Goal: Transaction & Acquisition: Obtain resource

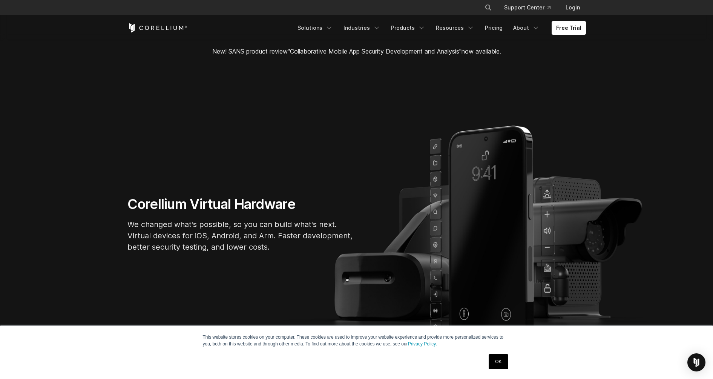
click at [497, 365] on link "OK" at bounding box center [498, 361] width 19 height 15
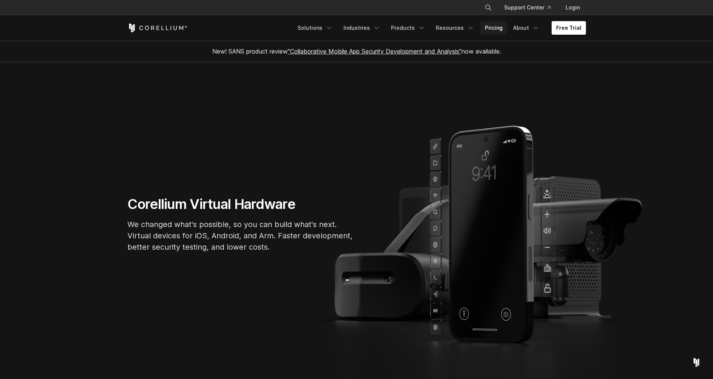
click at [489, 26] on link "Pricing" at bounding box center [493, 28] width 27 height 14
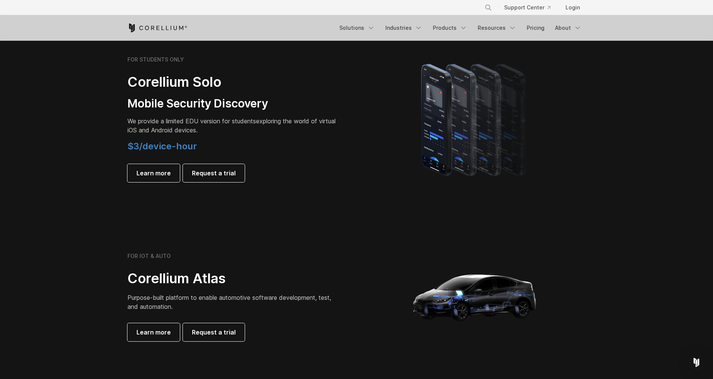
scroll to position [483, 0]
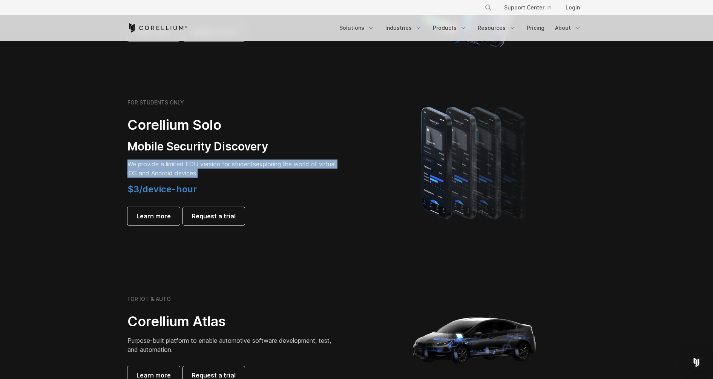
drag, startPoint x: 218, startPoint y: 174, endPoint x: 130, endPoint y: 164, distance: 88.8
click at [130, 164] on p "We provide a limited EDU version for students exploring the world of virtual iO…" at bounding box center [232, 169] width 211 height 18
click at [130, 164] on span "We provide a limited EDU version for students" at bounding box center [191, 164] width 129 height 8
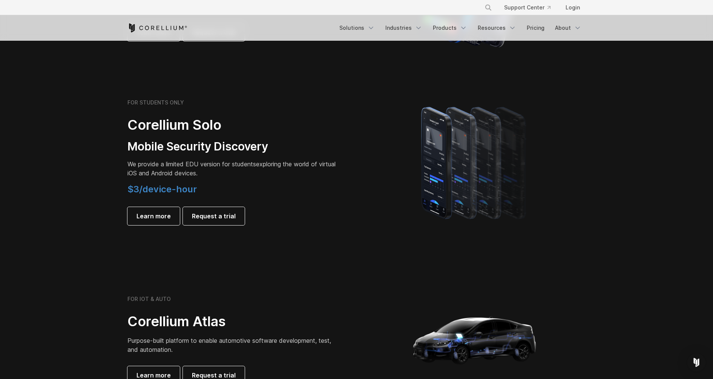
click at [130, 164] on span "We provide a limited EDU version for students" at bounding box center [191, 164] width 129 height 8
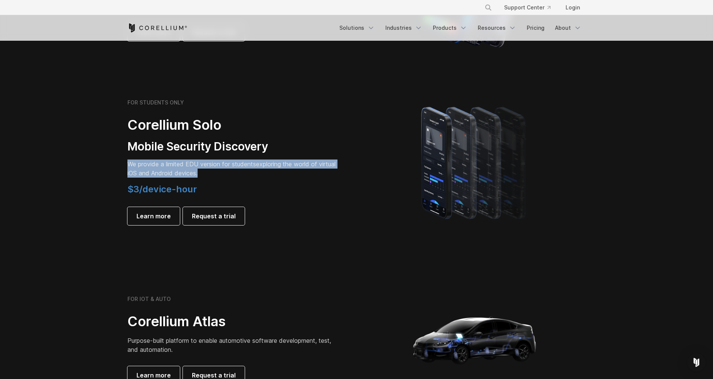
click at [130, 164] on span "We provide a limited EDU version for students" at bounding box center [191, 164] width 129 height 8
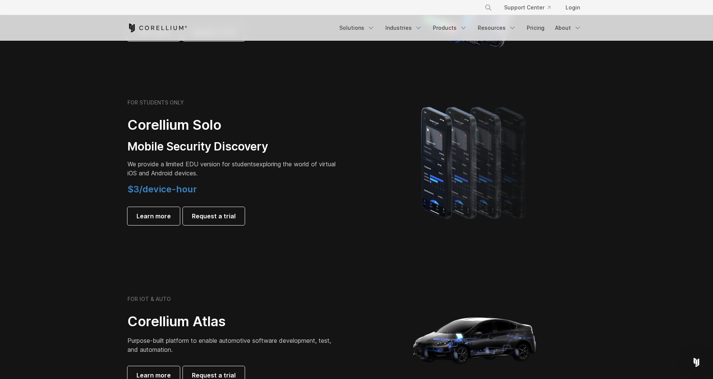
click at [321, 109] on div "FOR STUDENTS ONLY Corellium Solo Mobile Security Discovery We provide a limited…" at bounding box center [232, 162] width 211 height 126
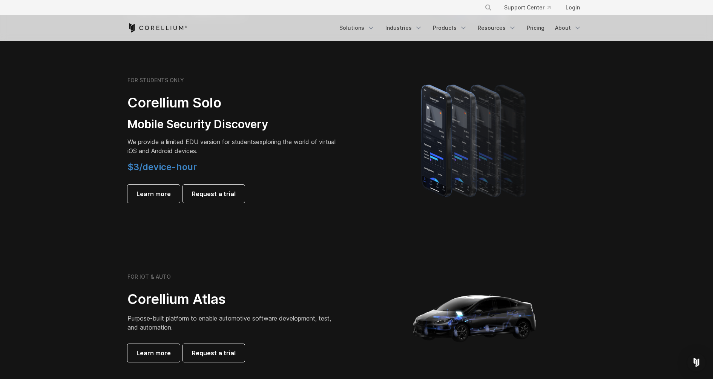
scroll to position [503, 0]
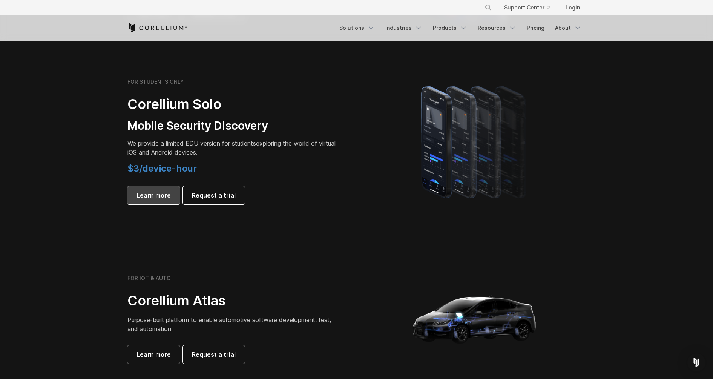
click at [141, 199] on span "Learn more" at bounding box center [154, 195] width 34 height 9
